Goal: Task Accomplishment & Management: Use online tool/utility

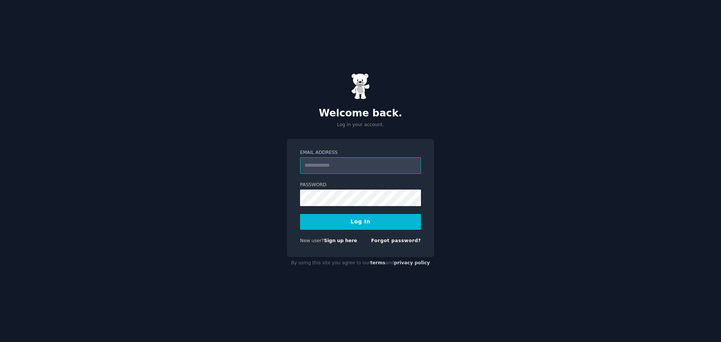
drag, startPoint x: 0, startPoint y: 0, endPoint x: 318, endPoint y: 171, distance: 360.6
click at [318, 171] on input "Email Address" at bounding box center [360, 165] width 121 height 17
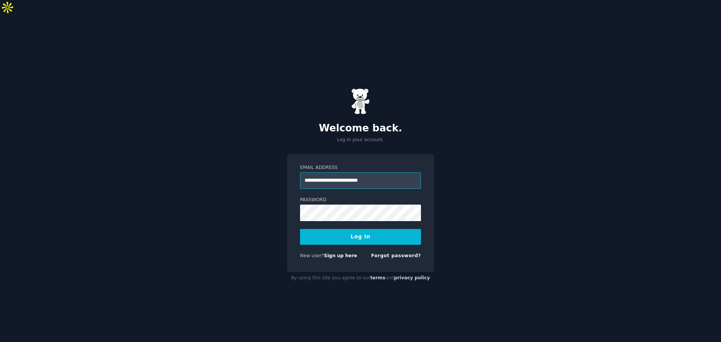
type input "**********"
click at [300, 229] on button "Log In" at bounding box center [360, 237] width 121 height 16
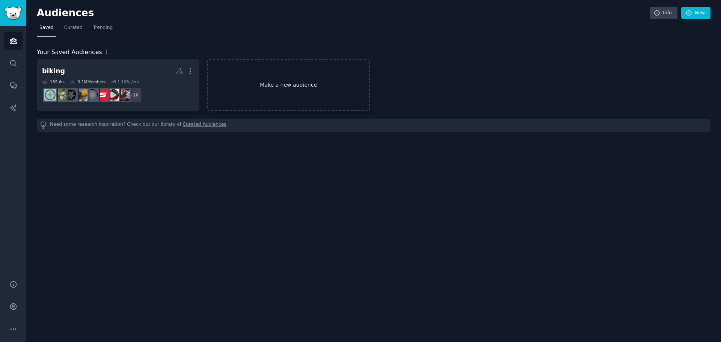
click at [303, 98] on link "Make a new audience" at bounding box center [288, 84] width 163 height 51
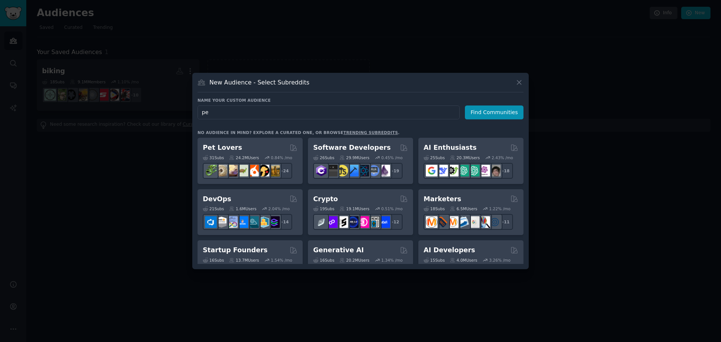
type input "pet"
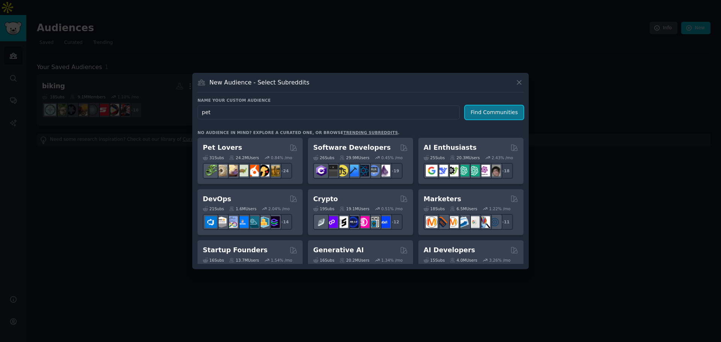
click at [488, 113] on button "Find Communities" at bounding box center [494, 113] width 59 height 14
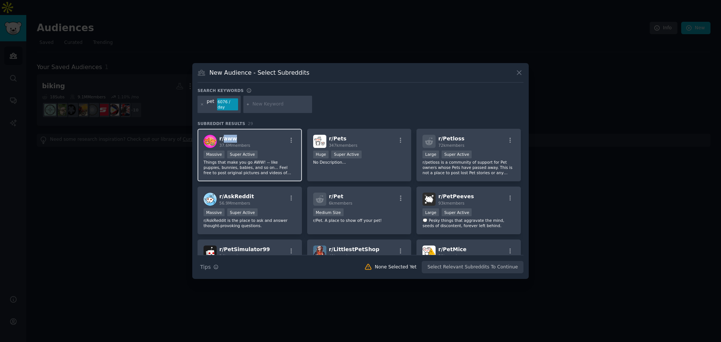
drag, startPoint x: 236, startPoint y: 136, endPoint x: 223, endPoint y: 136, distance: 12.8
click at [223, 136] on h2 "r/ aww 37.6M members" at bounding box center [234, 141] width 31 height 13
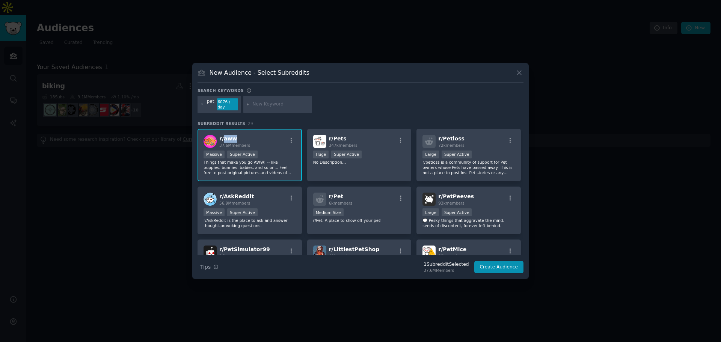
copy span "aww"
click at [365, 160] on p "No Description..." at bounding box center [359, 162] width 92 height 5
drag, startPoint x: 347, startPoint y: 136, endPoint x: 332, endPoint y: 138, distance: 14.7
click at [332, 138] on h2 "r/ Pets 347k members" at bounding box center [343, 141] width 29 height 13
copy span "Pets"
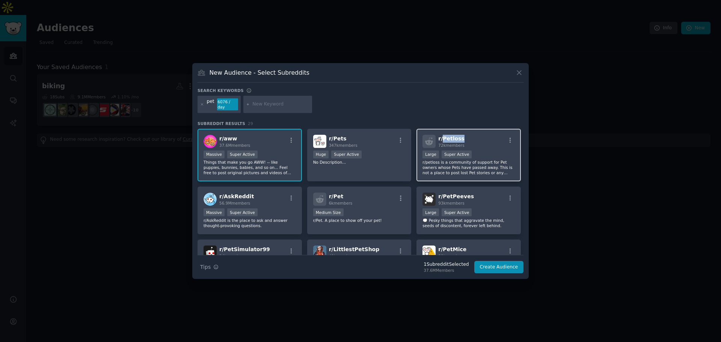
drag, startPoint x: 463, startPoint y: 135, endPoint x: 442, endPoint y: 136, distance: 21.4
click at [442, 136] on div "r/ Petloss 72k members" at bounding box center [469, 141] width 92 height 13
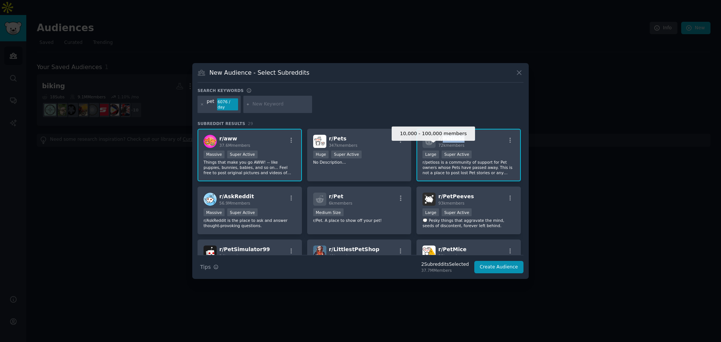
copy span "Petloss"
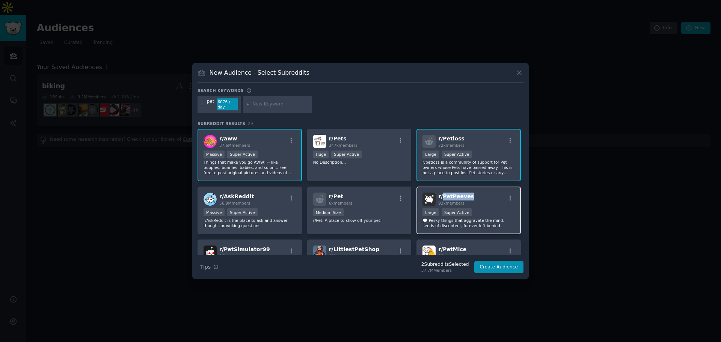
drag, startPoint x: 445, startPoint y: 196, endPoint x: 441, endPoint y: 196, distance: 4.1
click at [441, 196] on div "r/ PetPeeves 93k members" at bounding box center [469, 199] width 92 height 13
copy span "PetPeeves"
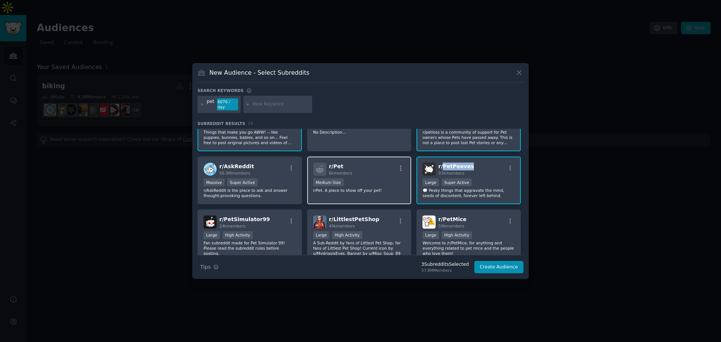
scroll to position [38, 0]
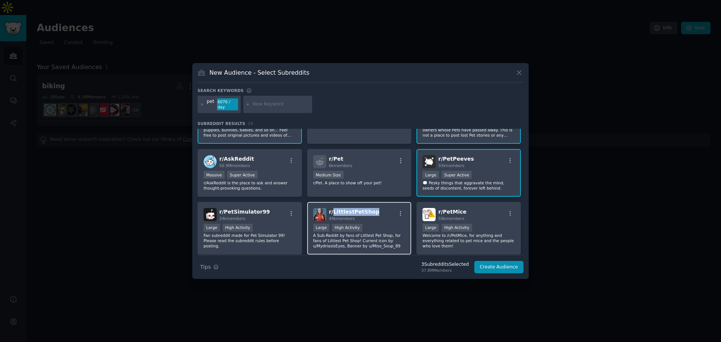
drag, startPoint x: 371, startPoint y: 209, endPoint x: 332, endPoint y: 210, distance: 38.3
click at [332, 210] on div "r/ LittlestPetShop 49k members" at bounding box center [359, 214] width 92 height 13
copy span "LittlestPetShop"
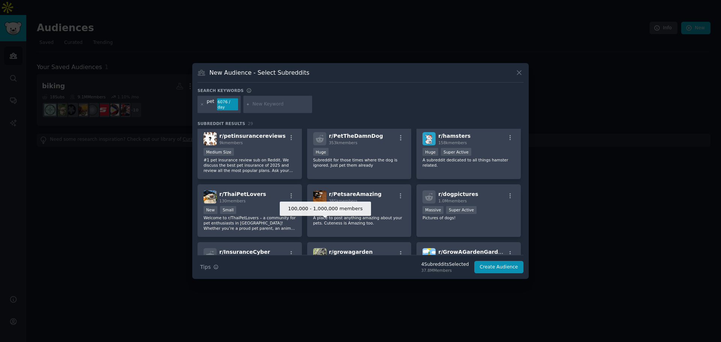
scroll to position [300, 0]
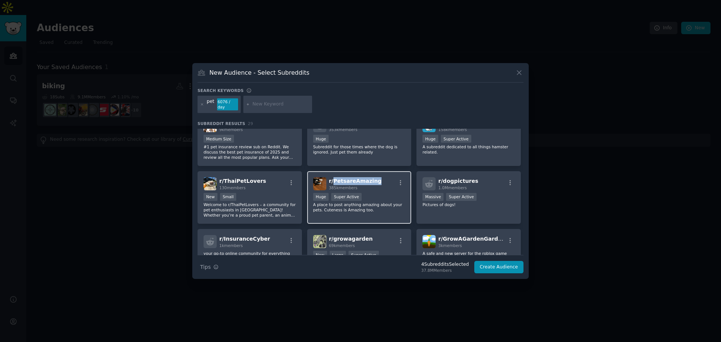
drag, startPoint x: 376, startPoint y: 180, endPoint x: 333, endPoint y: 180, distance: 43.6
click at [333, 180] on div "r/ PetsareAmazing 385k members" at bounding box center [359, 183] width 92 height 13
copy span "PetsareAmazing"
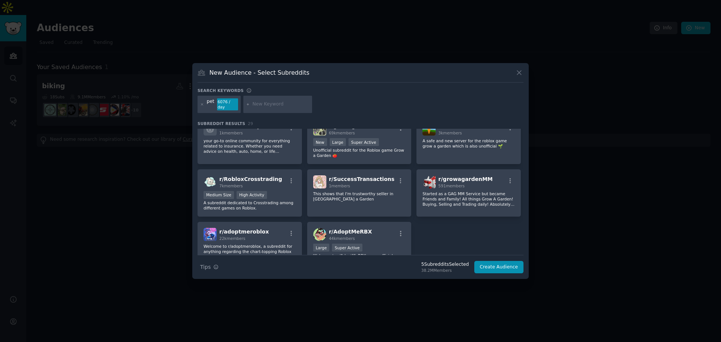
scroll to position [451, 0]
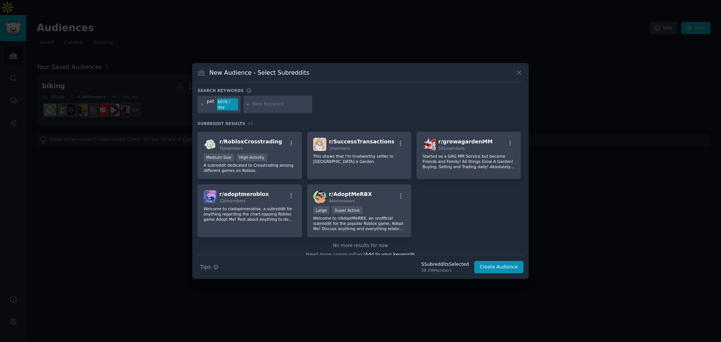
click at [265, 103] on input "text" at bounding box center [280, 104] width 57 height 7
type input "dog"
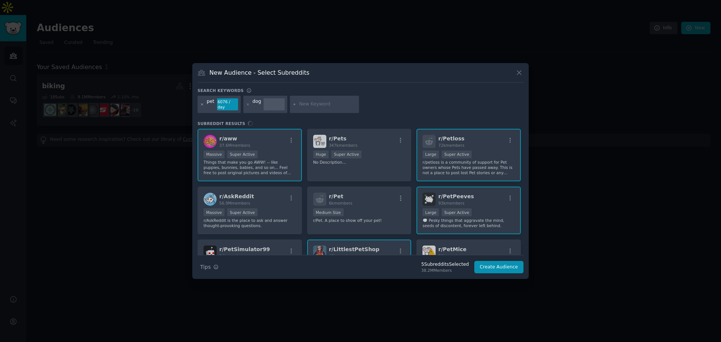
click at [201, 104] on icon at bounding box center [202, 105] width 4 height 4
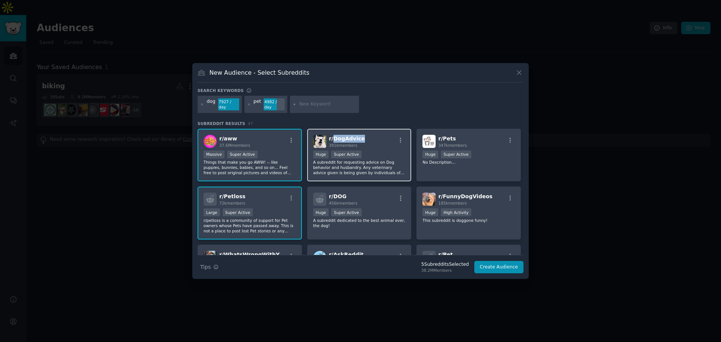
drag, startPoint x: 365, startPoint y: 137, endPoint x: 333, endPoint y: 137, distance: 32.3
click at [333, 137] on div "r/ DogAdvice 391k members" at bounding box center [359, 141] width 92 height 13
copy span "DogAdvice"
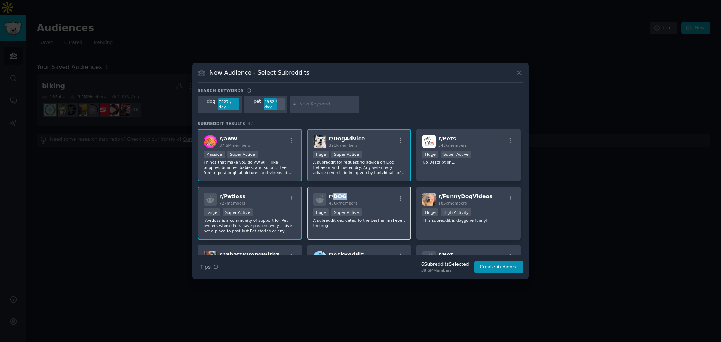
drag, startPoint x: 346, startPoint y: 194, endPoint x: 332, endPoint y: 194, distance: 14.3
click at [332, 194] on h2 "r/ DOG 456k members" at bounding box center [343, 199] width 29 height 13
copy span "DOG"
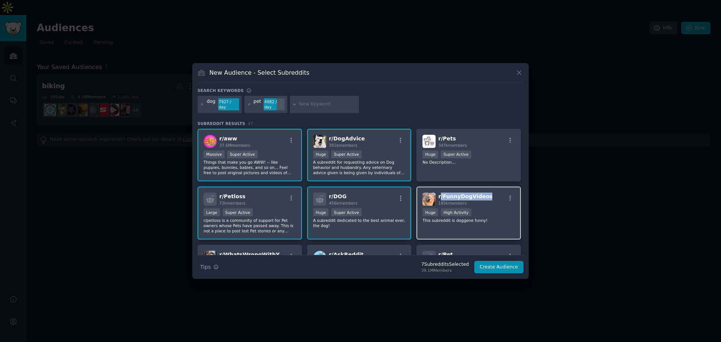
drag, startPoint x: 492, startPoint y: 193, endPoint x: 439, endPoint y: 194, distance: 53.0
click at [439, 194] on div "r/ FunnyDogVideos 185k members" at bounding box center [469, 199] width 92 height 13
copy span "/ FunnyDogVideos"
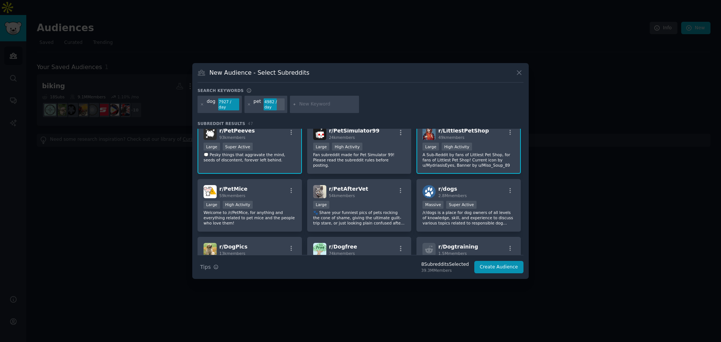
scroll to position [188, 0]
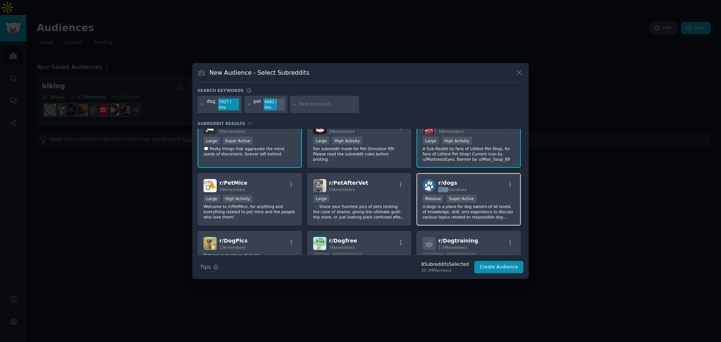
drag, startPoint x: 464, startPoint y: 184, endPoint x: 444, endPoint y: 184, distance: 19.9
click at [444, 184] on div "r/ dogs 2.8M members" at bounding box center [469, 185] width 92 height 13
drag, startPoint x: 441, startPoint y: 173, endPoint x: 454, endPoint y: 180, distance: 15.0
click at [454, 180] on div "r/ dogs 2.8M members Massive Super Active /r/dogs is a place for dog owners of …" at bounding box center [469, 199] width 104 height 53
copy span "dogs"
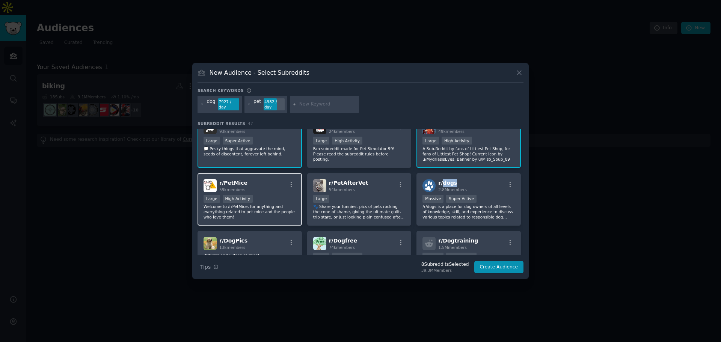
scroll to position [225, 0]
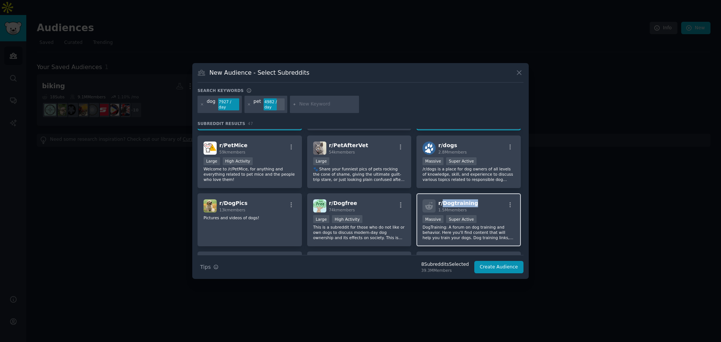
drag, startPoint x: 480, startPoint y: 199, endPoint x: 441, endPoint y: 200, distance: 38.7
click at [441, 200] on div "r/ Dogtraining 1.5M members" at bounding box center [469, 205] width 92 height 13
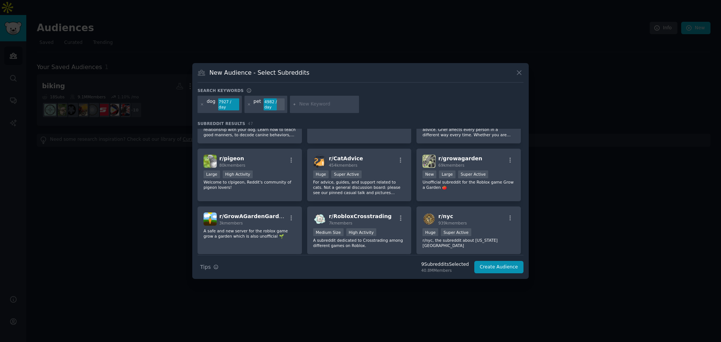
scroll to position [676, 0]
drag, startPoint x: 364, startPoint y: 155, endPoint x: 332, endPoint y: 157, distance: 31.6
click at [332, 157] on div "r/ CatAdvice 454k members" at bounding box center [359, 161] width 92 height 13
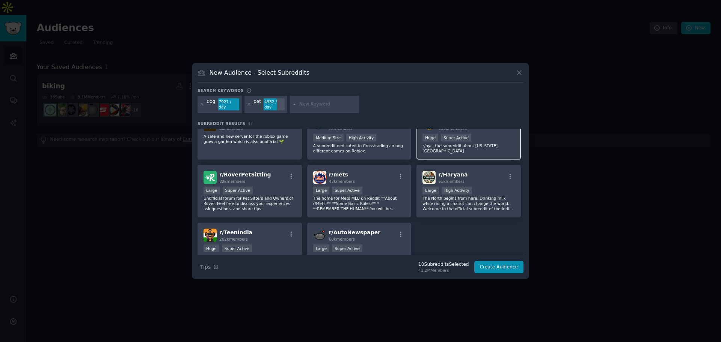
scroll to position [789, 0]
